Goal: Information Seeking & Learning: Learn about a topic

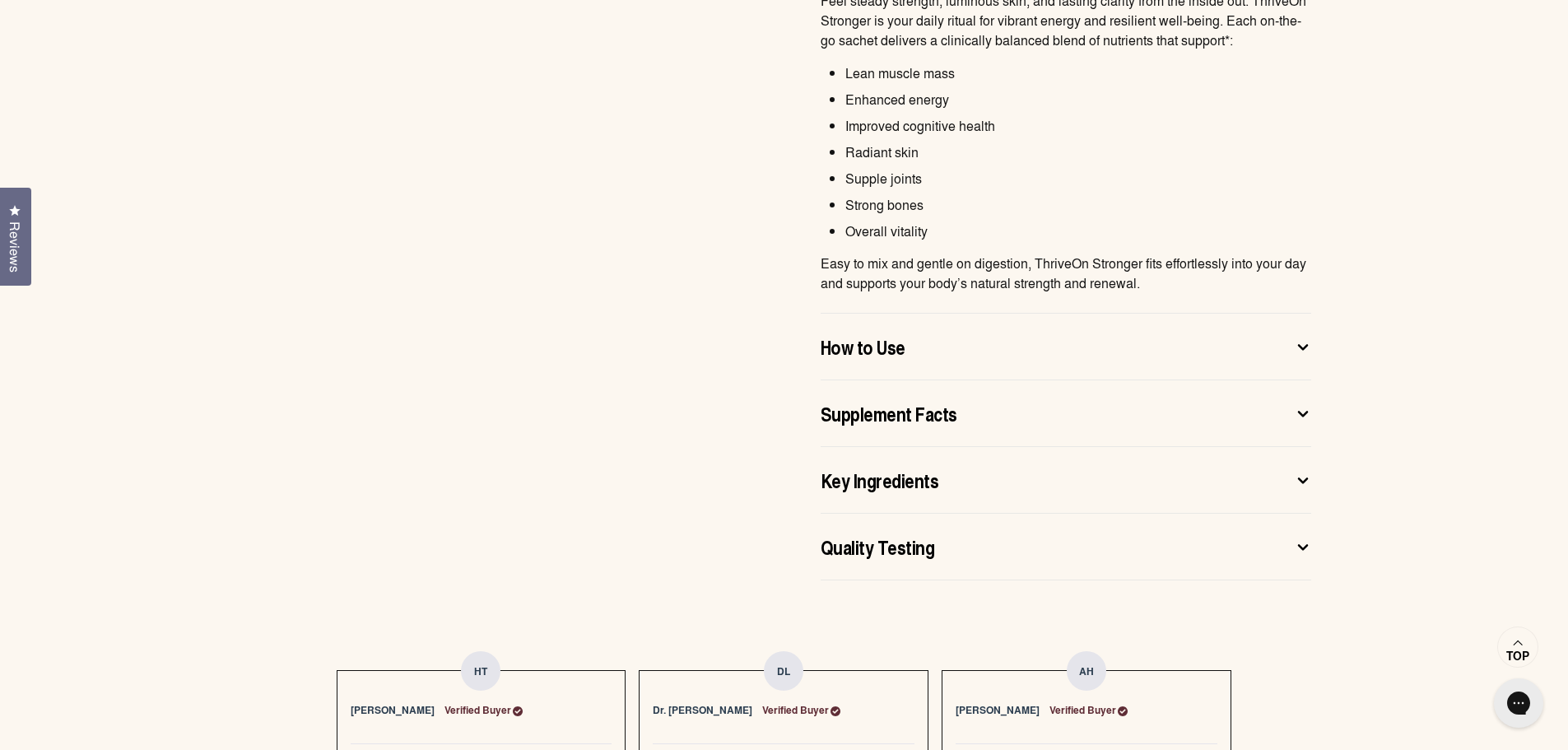
scroll to position [1235, 0]
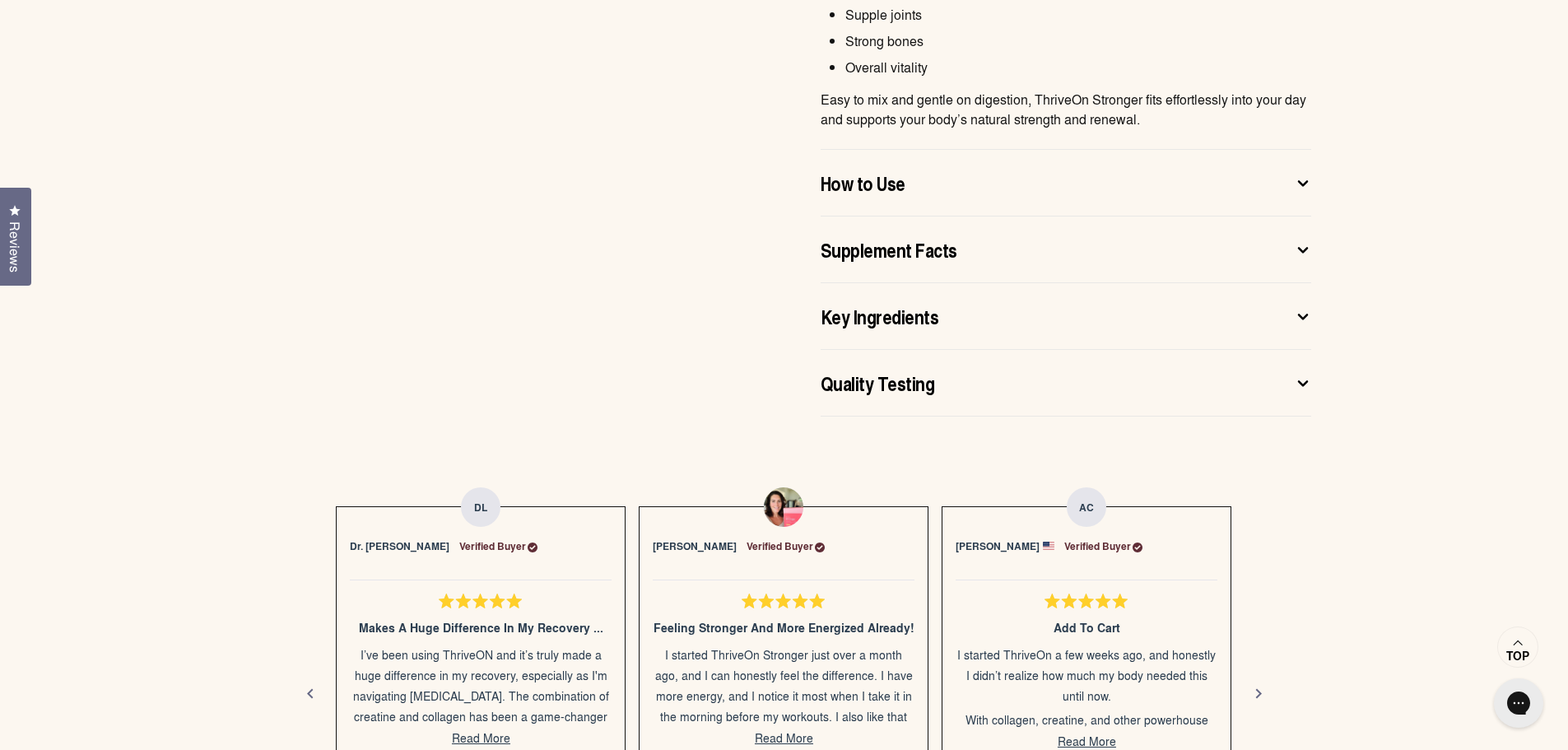
click at [1004, 316] on div "Key Ingredients" at bounding box center [1052, 317] width 464 height 27
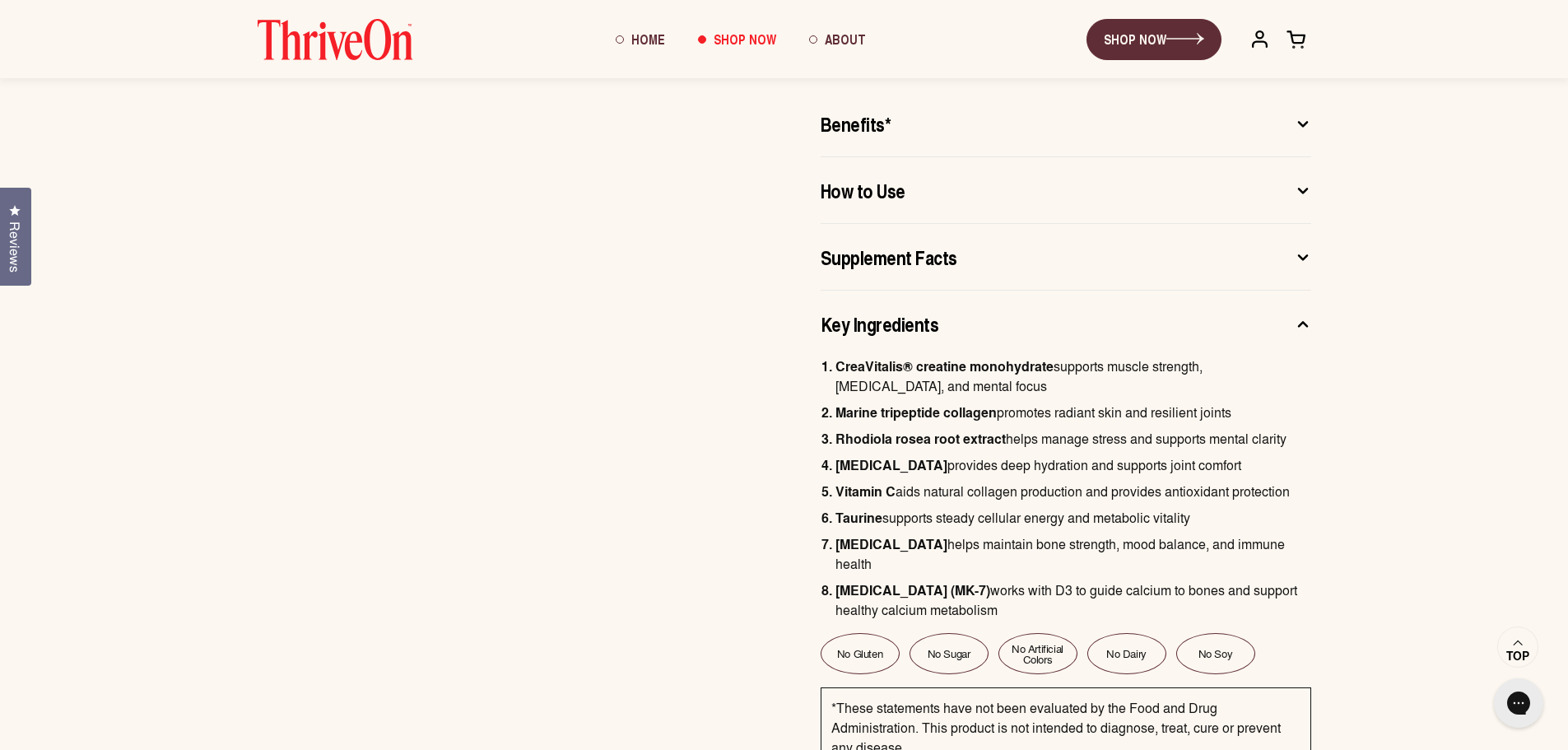
scroll to position [823, 0]
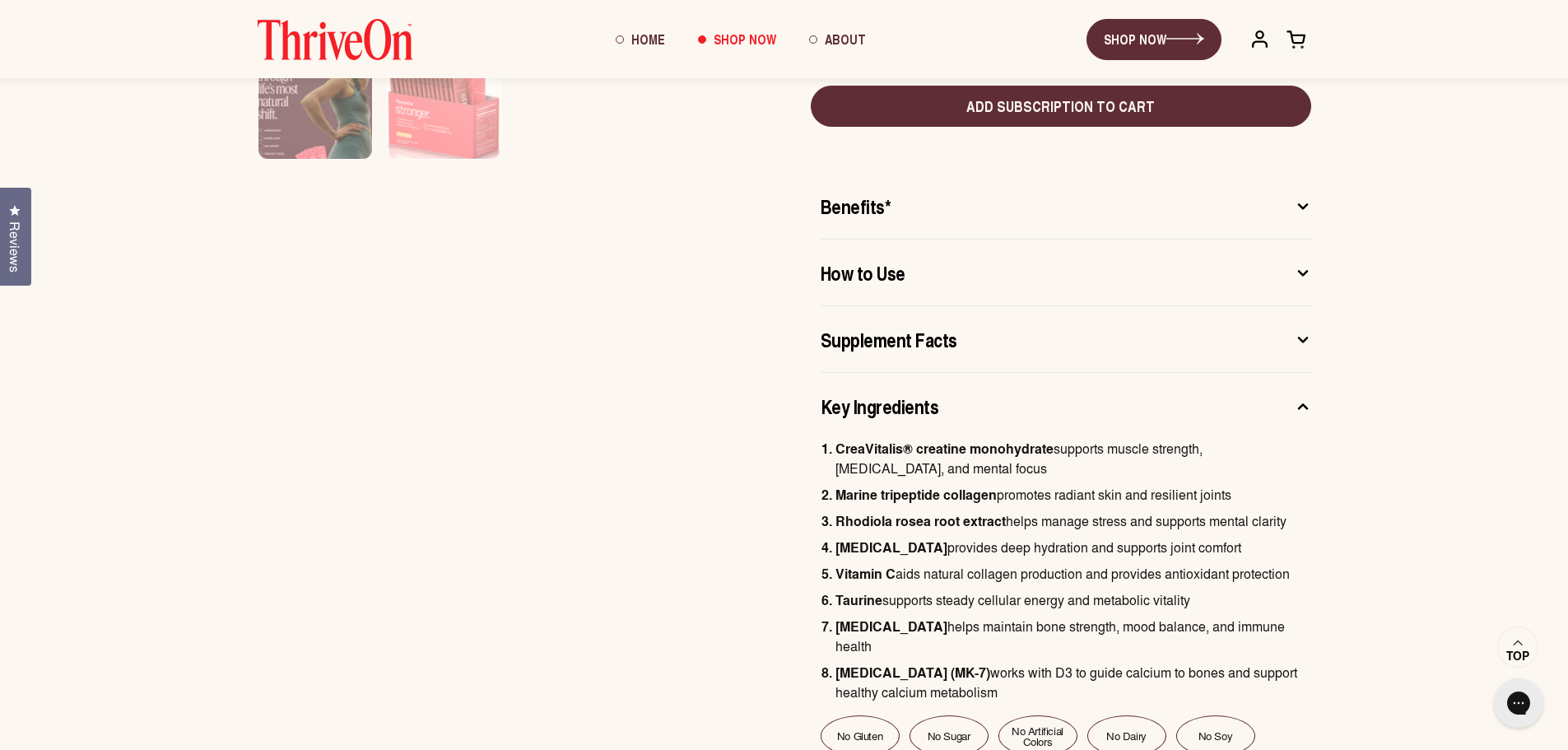
click at [978, 348] on div "Supplement Facts" at bounding box center [1052, 339] width 464 height 27
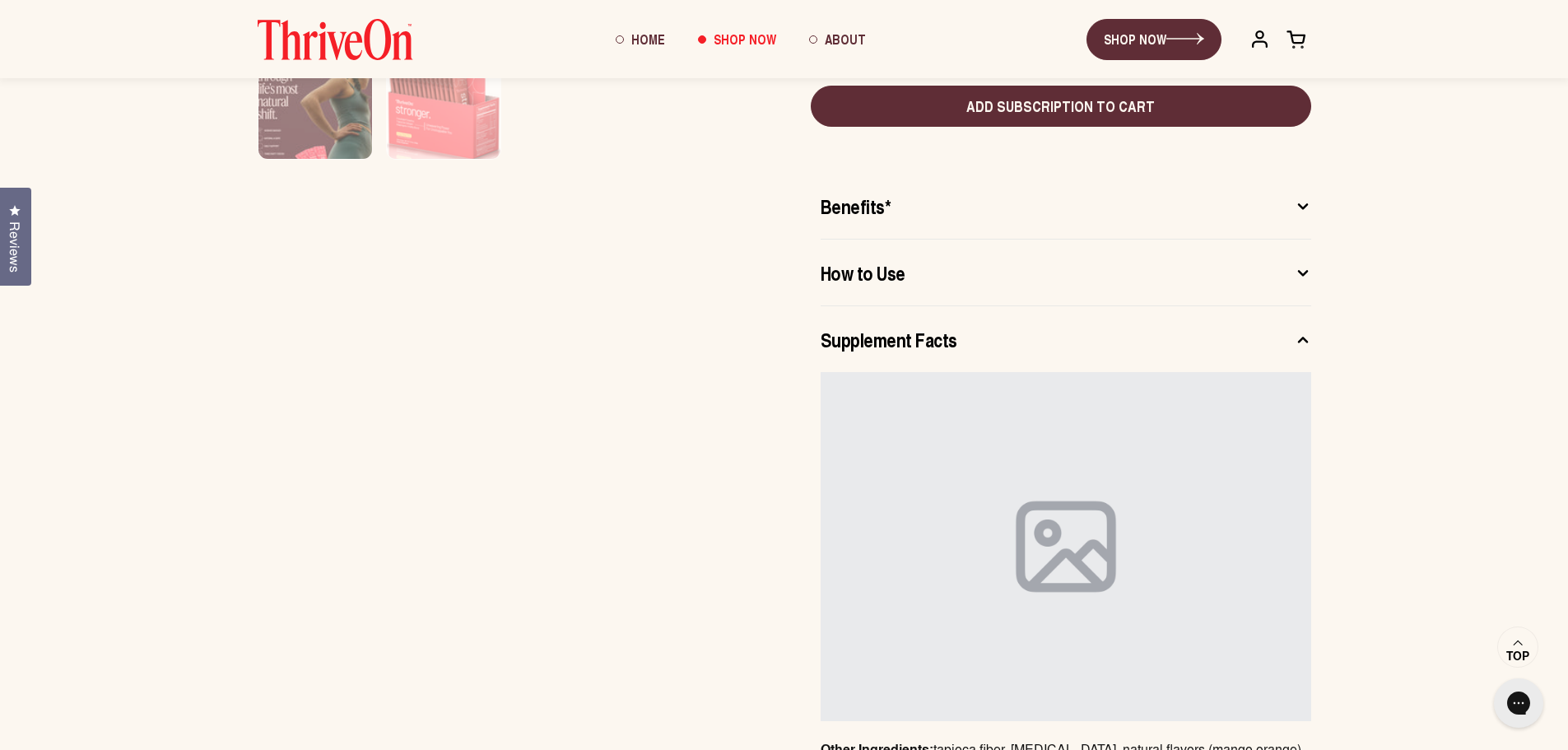
click at [1011, 279] on div "How to Use" at bounding box center [1052, 273] width 464 height 27
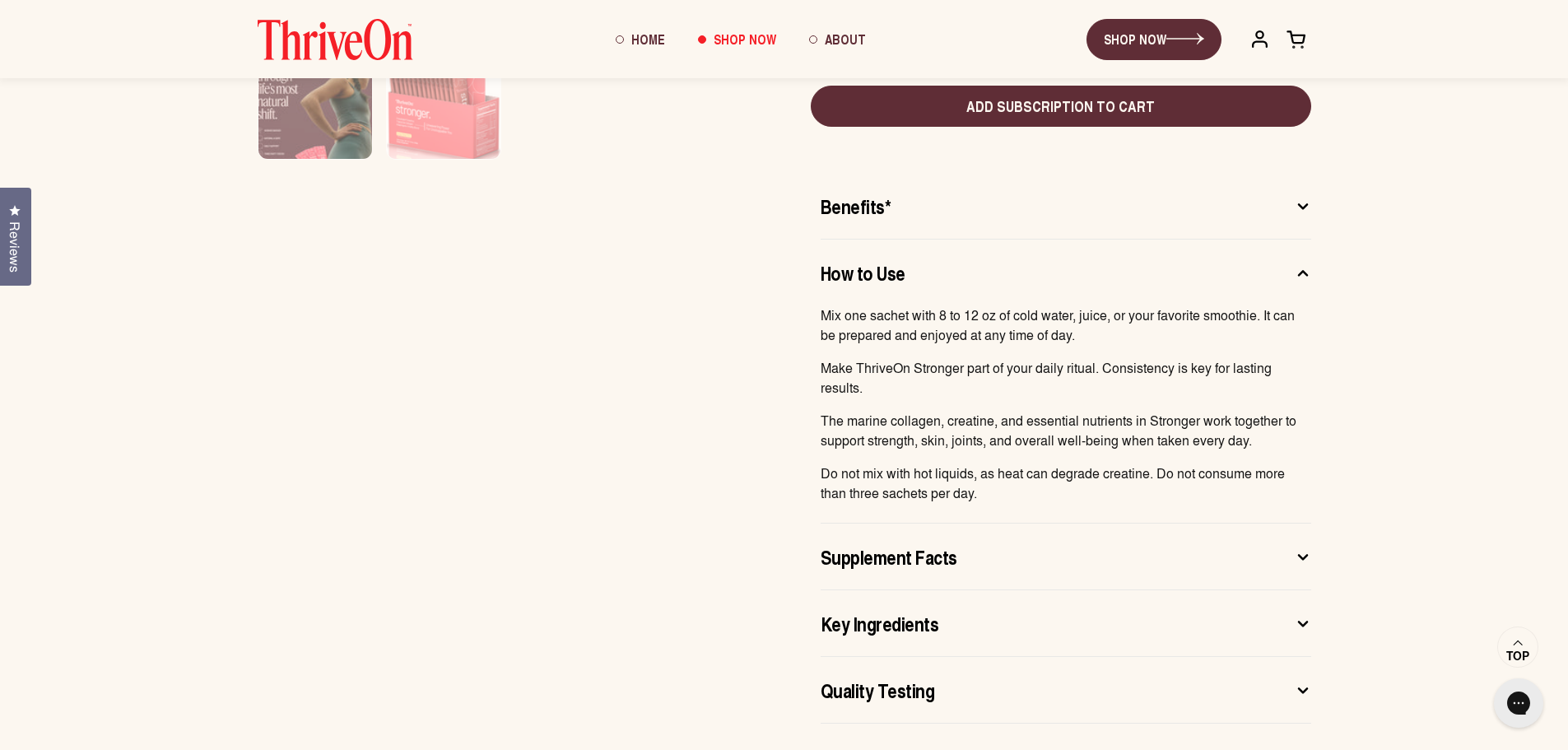
click at [1046, 210] on div "Benefits*" at bounding box center [1052, 206] width 464 height 27
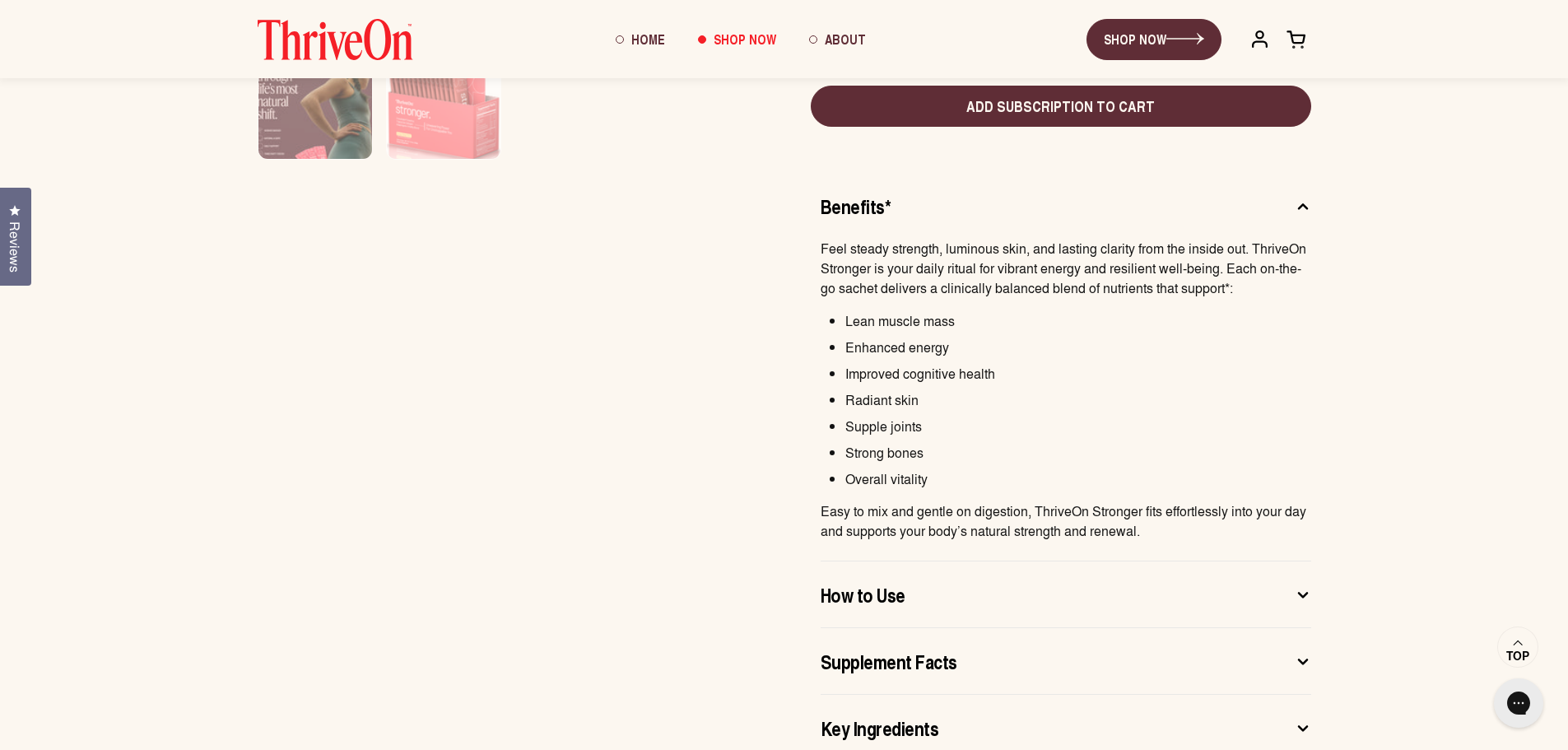
click at [1046, 210] on div "Benefits*" at bounding box center [1052, 206] width 464 height 27
click at [1296, 210] on icon at bounding box center [1302, 206] width 16 height 17
click at [1302, 205] on icon at bounding box center [1302, 206] width 9 height 4
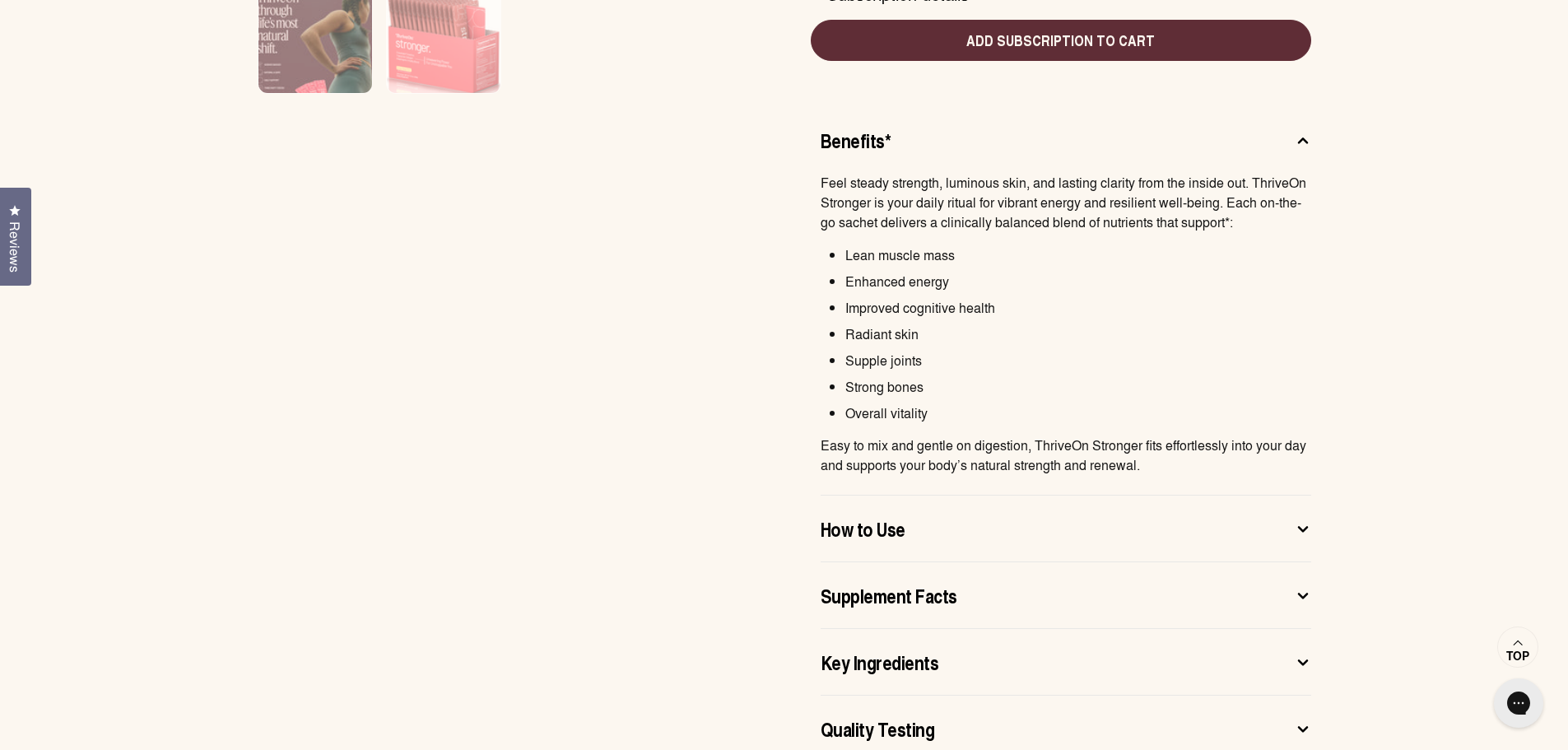
scroll to position [1235, 0]
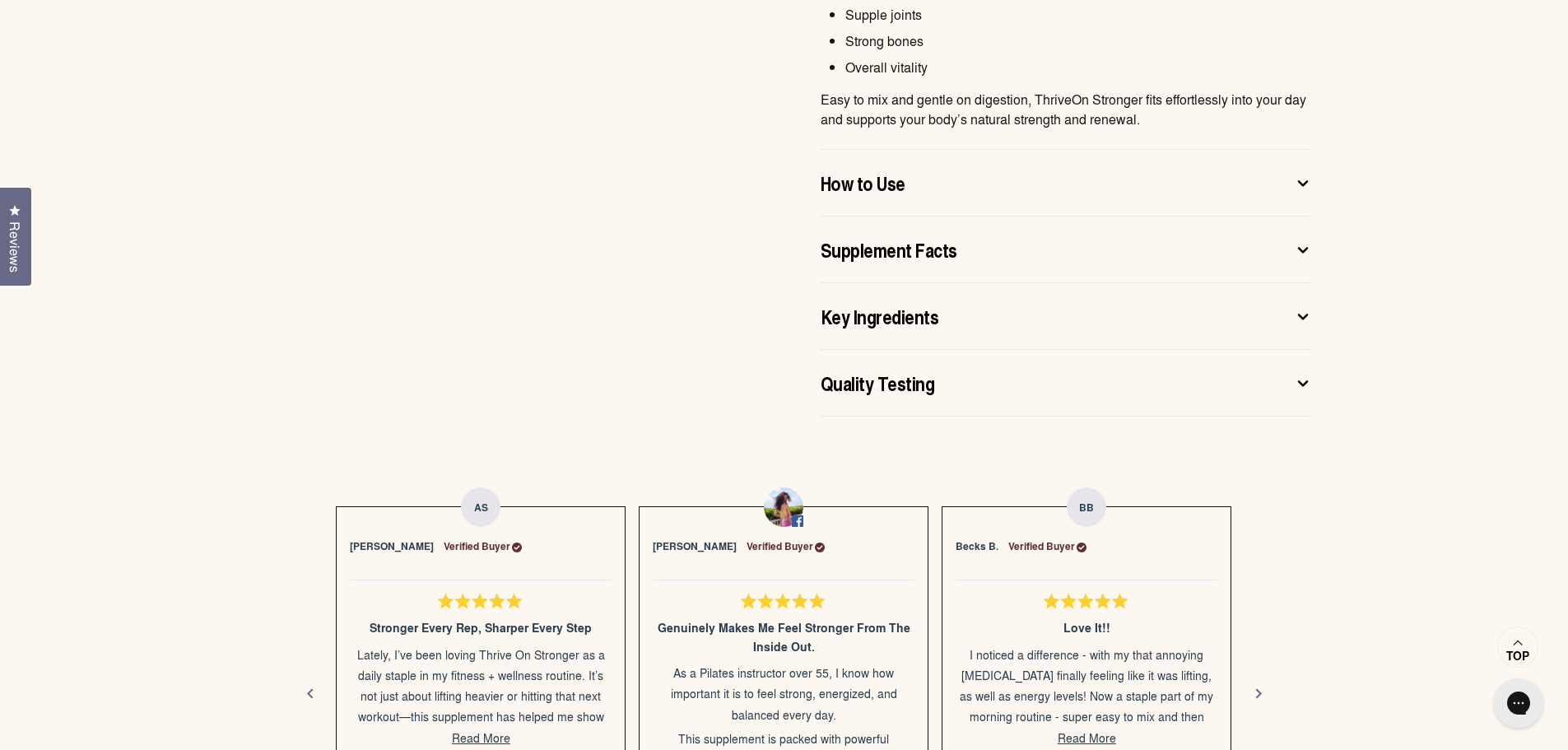
click at [1310, 192] on button "How to Use" at bounding box center [1065, 183] width 490 height 66
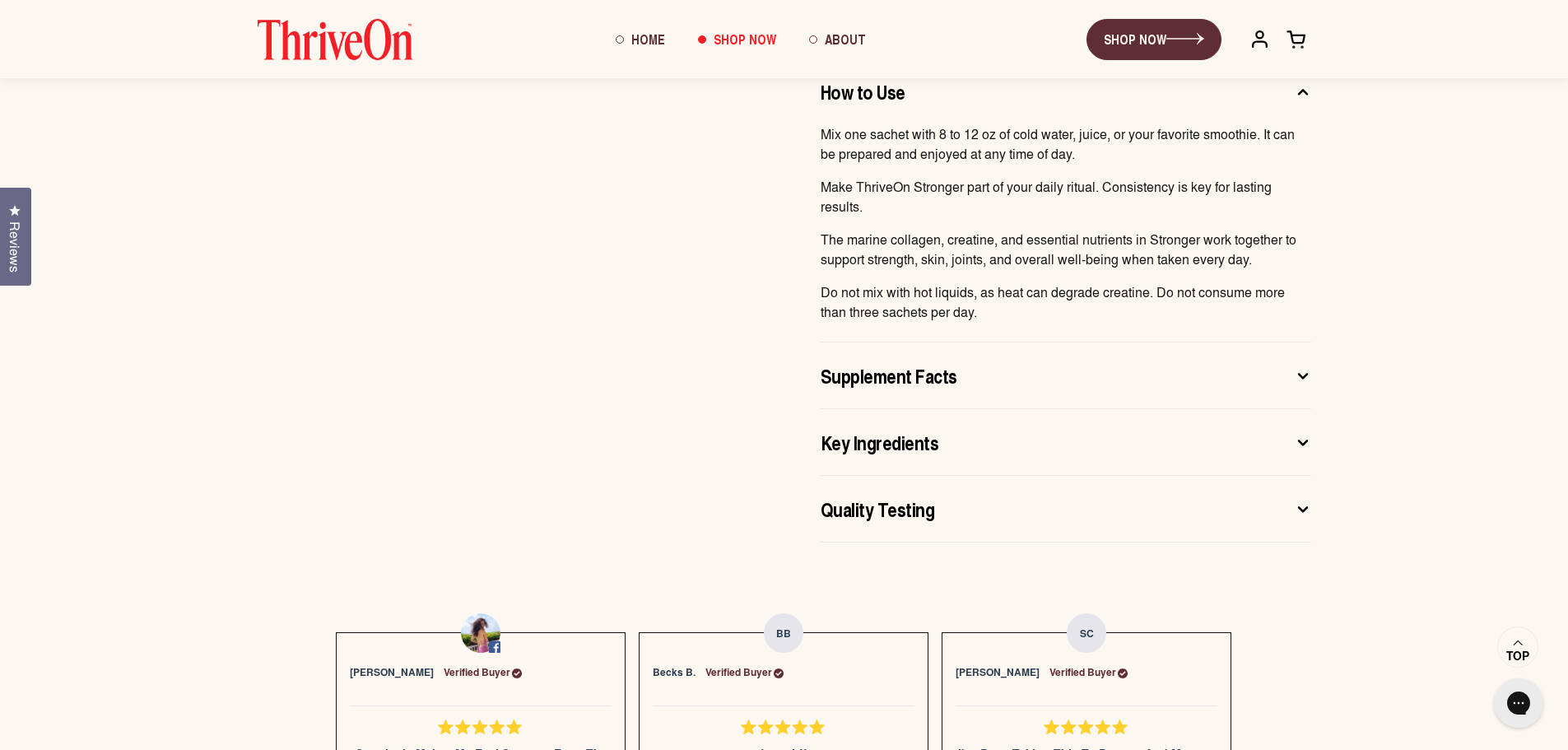
scroll to position [988, 0]
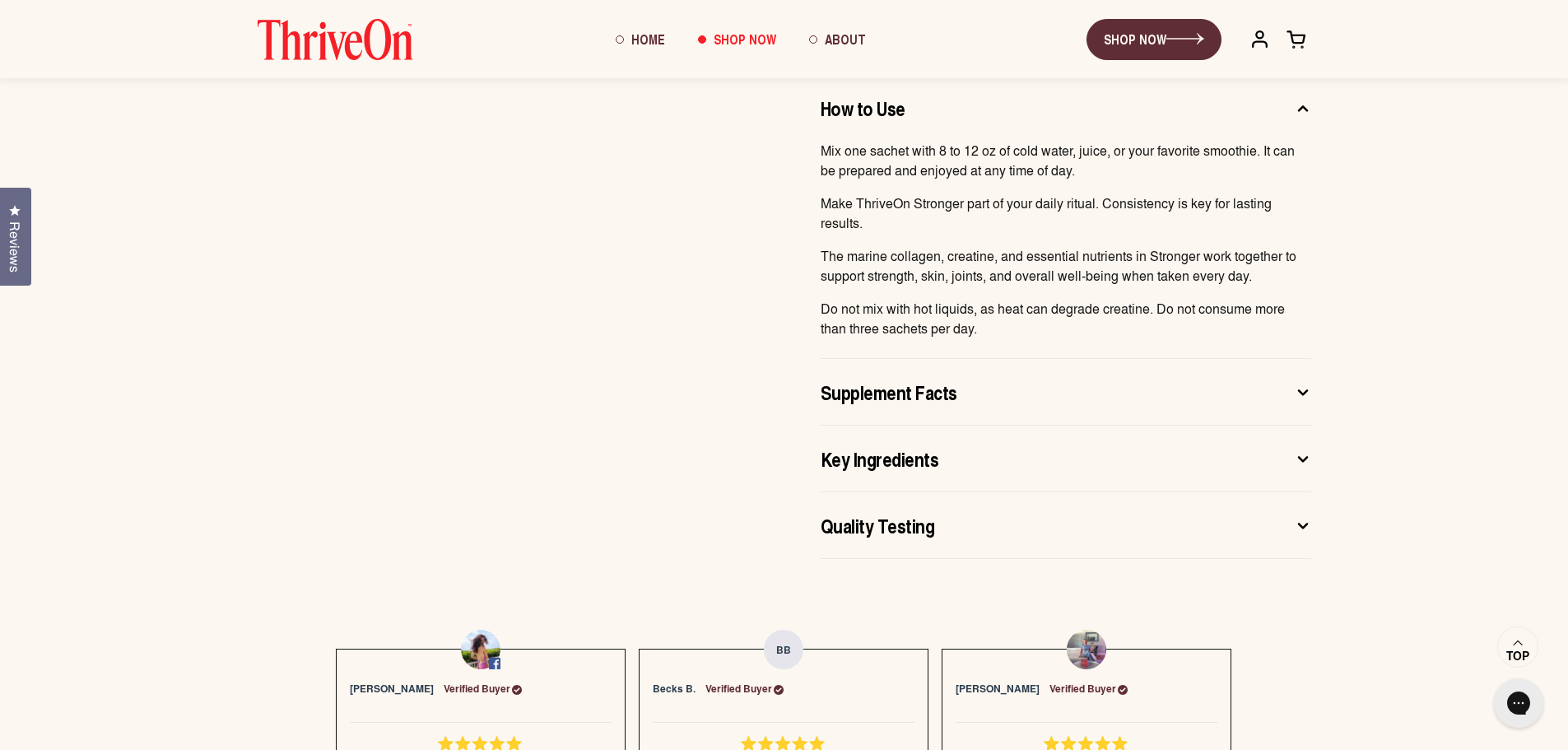
click at [1304, 395] on icon at bounding box center [1302, 393] width 16 height 17
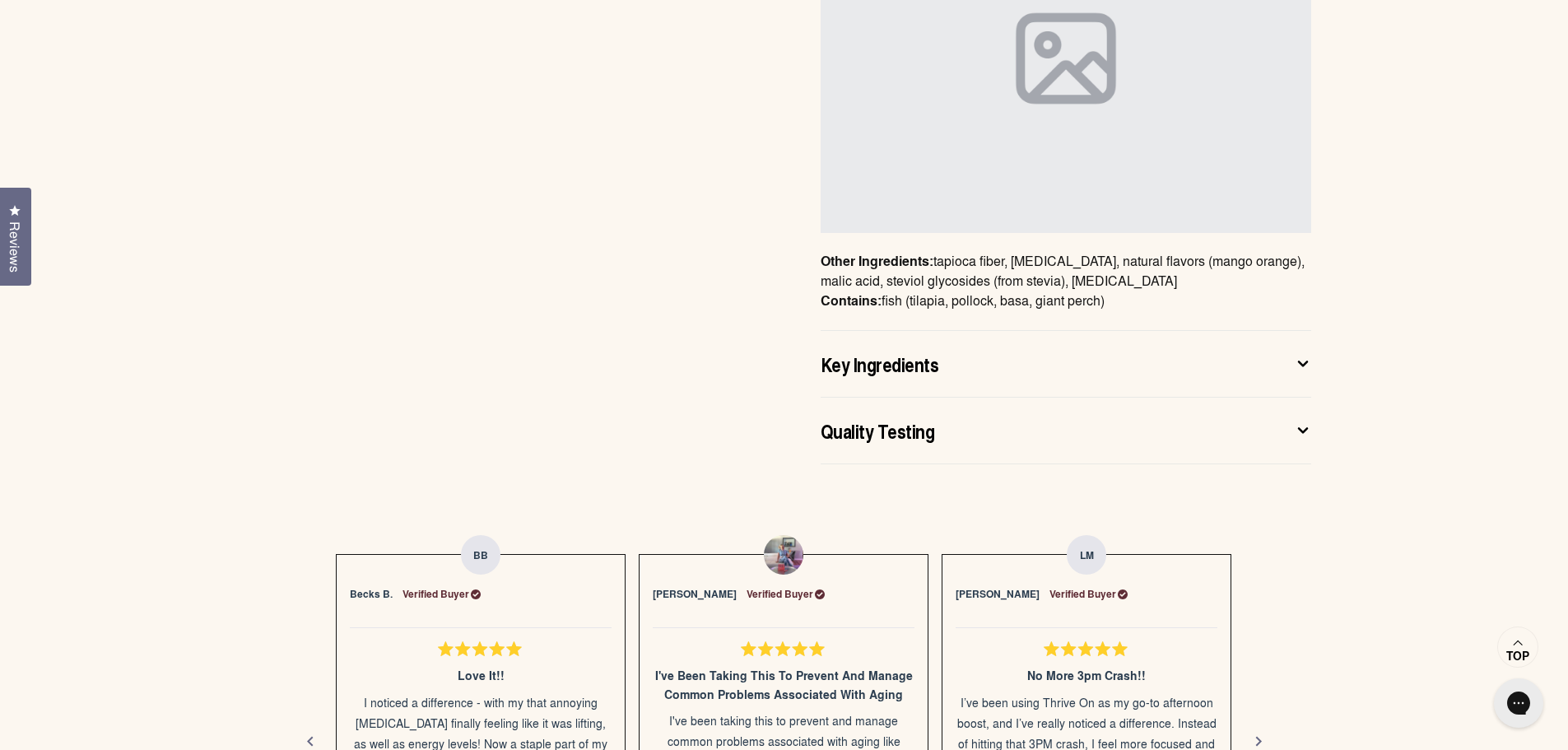
scroll to position [1317, 0]
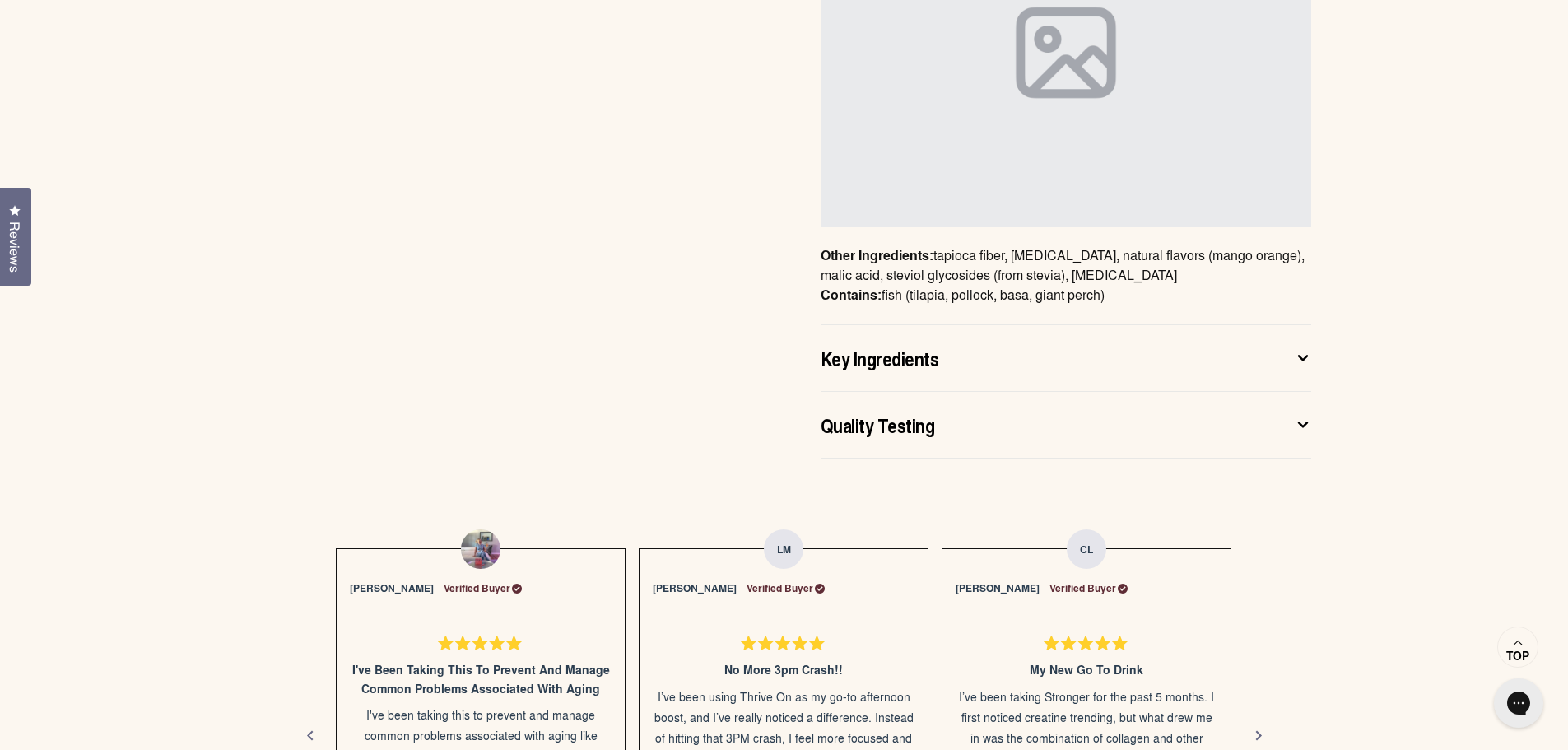
click at [1304, 363] on icon at bounding box center [1302, 357] width 16 height 17
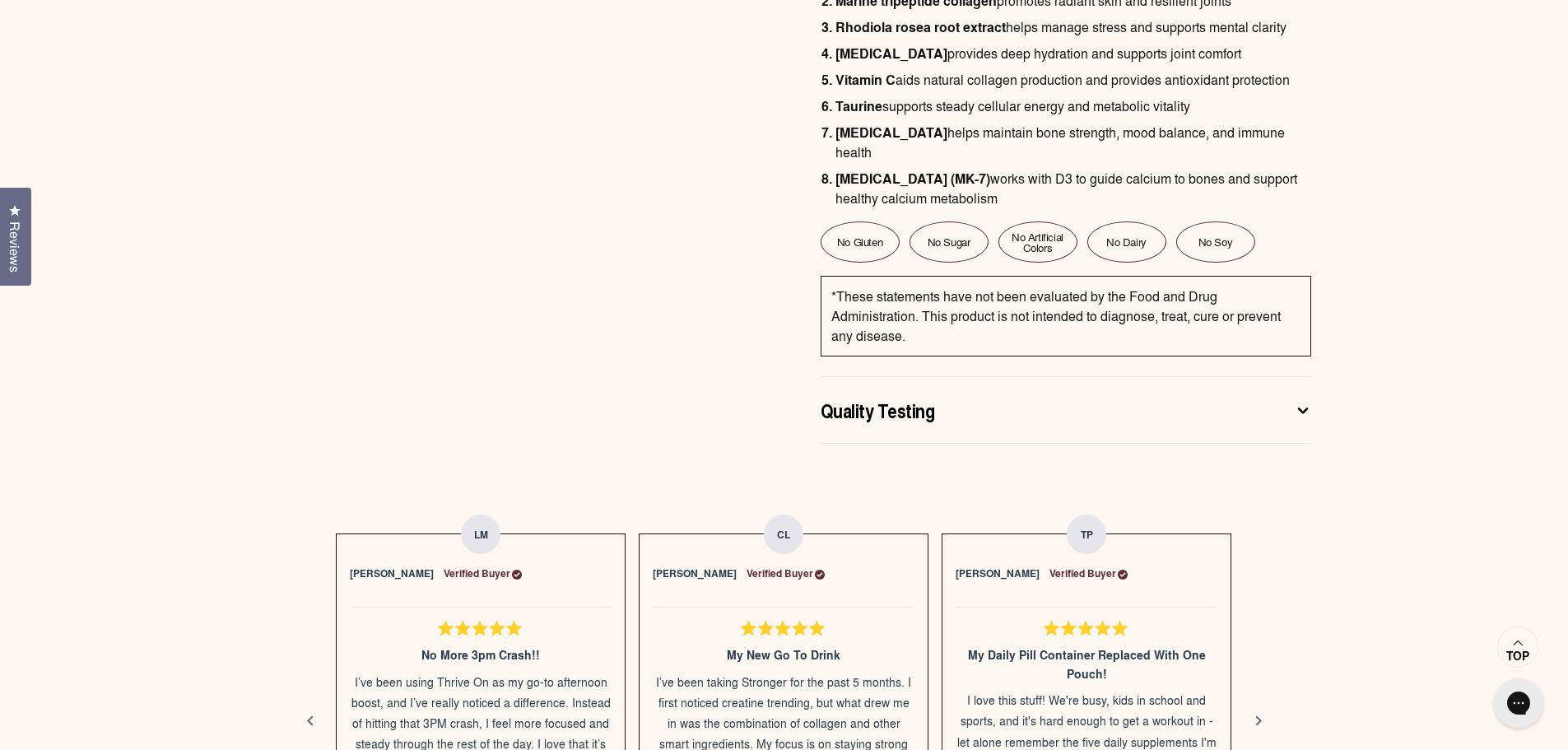
click at [1299, 402] on icon at bounding box center [1302, 411] width 16 height 17
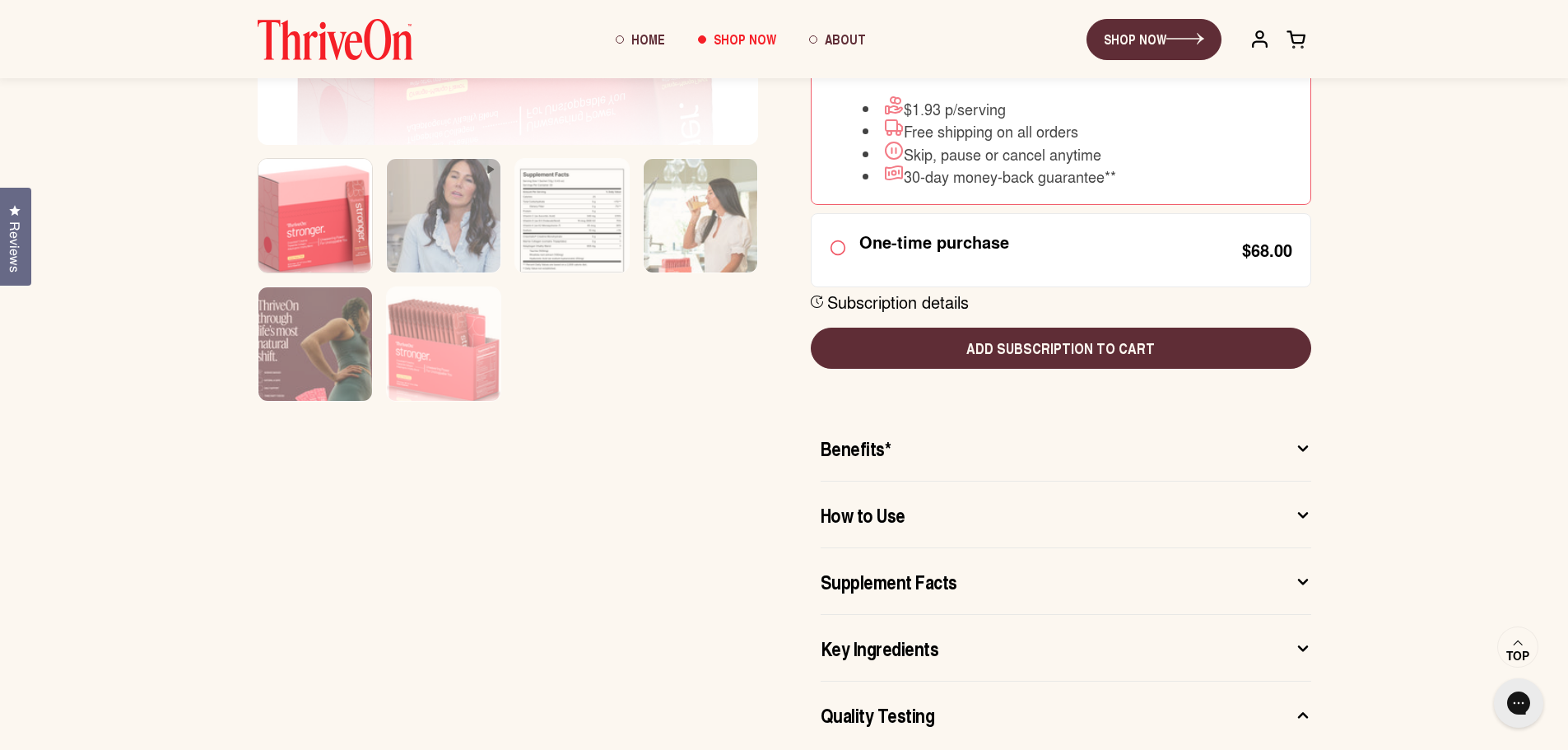
scroll to position [412, 0]
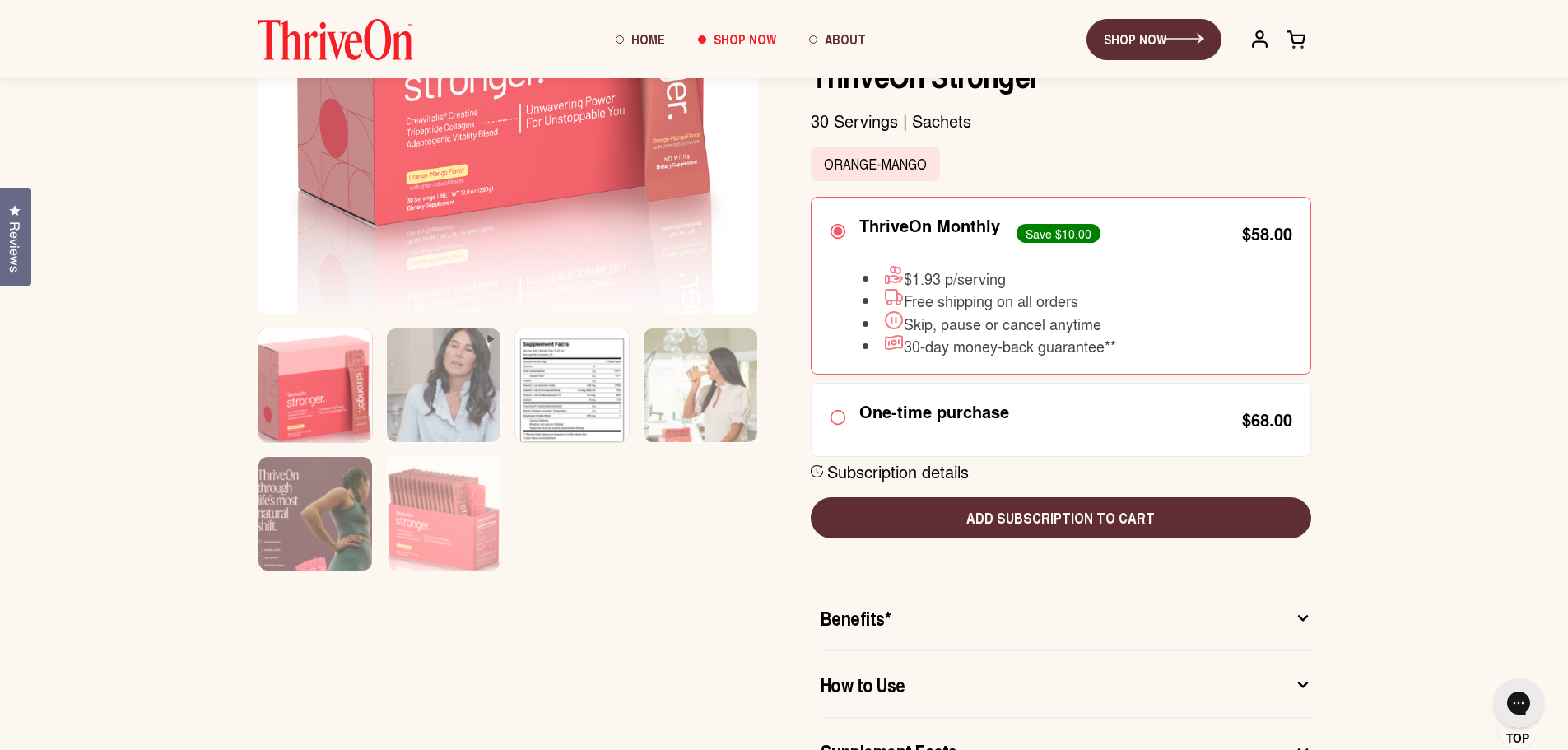
click at [541, 365] on img at bounding box center [571, 397] width 113 height 137
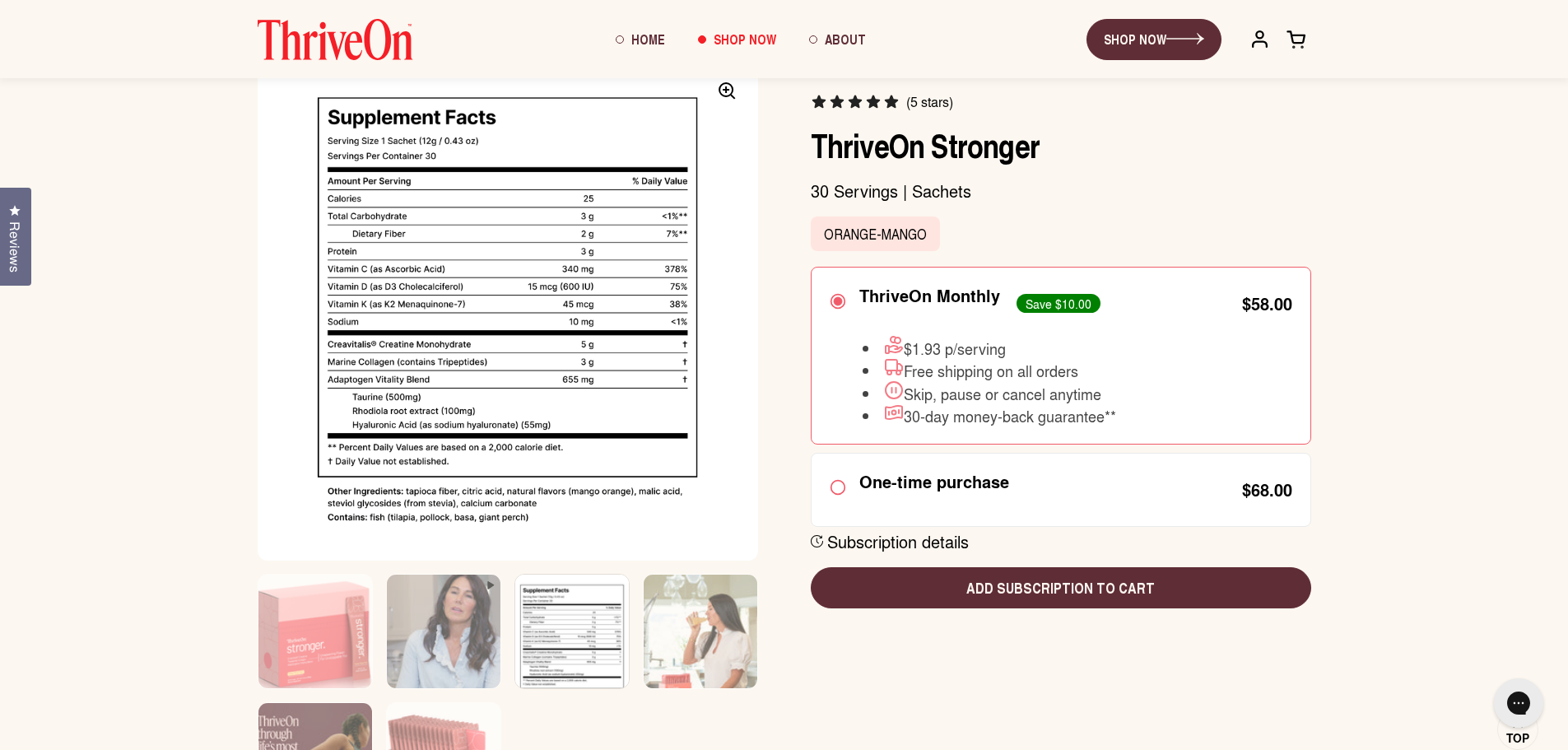
scroll to position [164, 0]
